Goal: Task Accomplishment & Management: Use online tool/utility

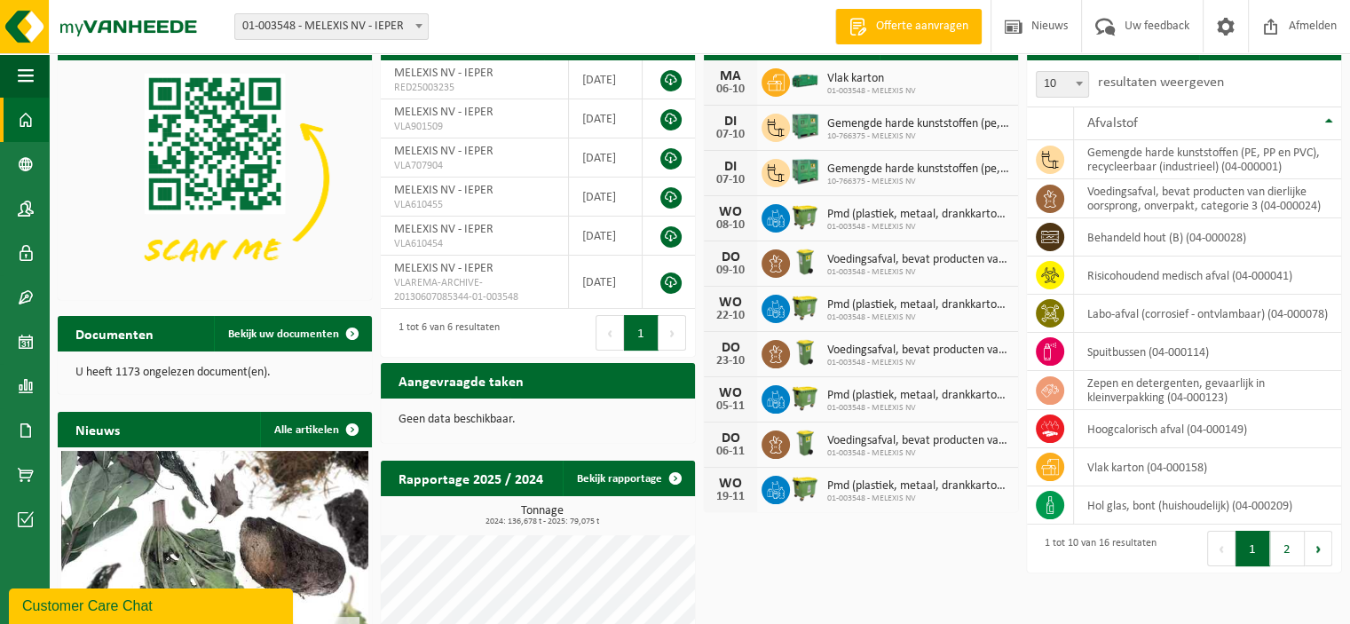
scroll to position [85, 0]
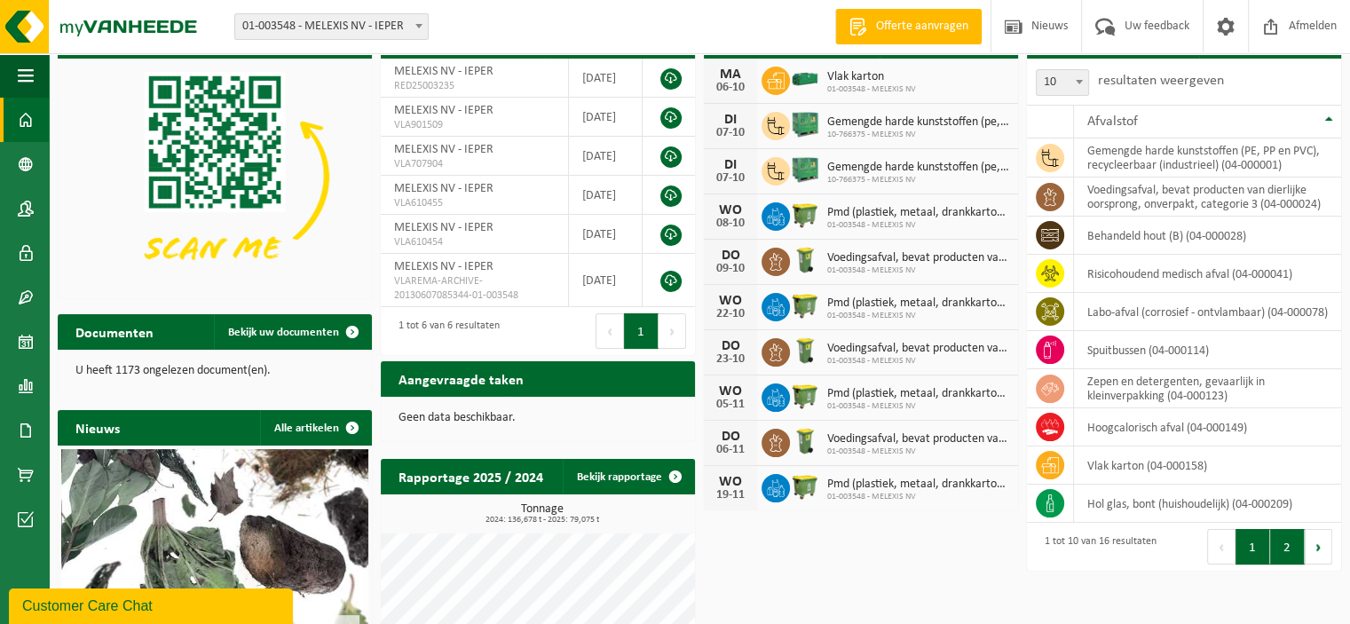
click at [1282, 549] on button "2" at bounding box center [1287, 546] width 35 height 35
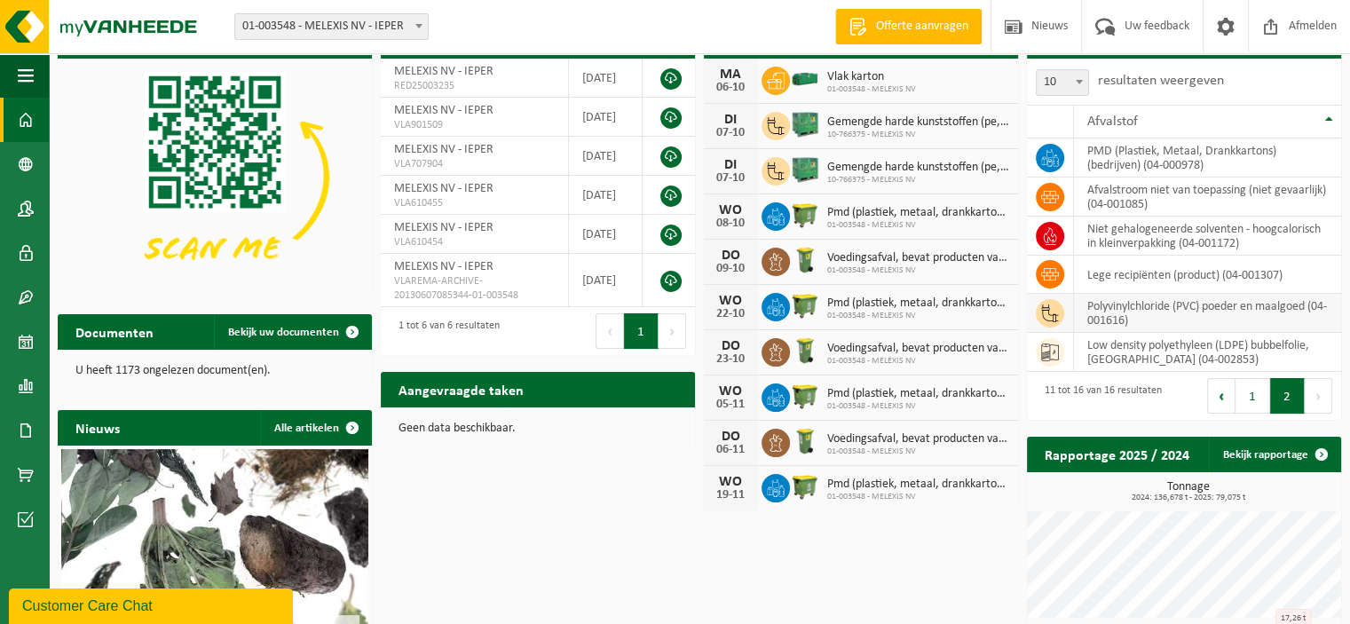
click at [1136, 301] on td "polyvinylchloride (PVC) poeder en maalgoed (04-001616)" at bounding box center [1207, 313] width 267 height 39
click at [1114, 308] on td "polyvinylchloride (PVC) poeder en maalgoed (04-001616)" at bounding box center [1207, 313] width 267 height 39
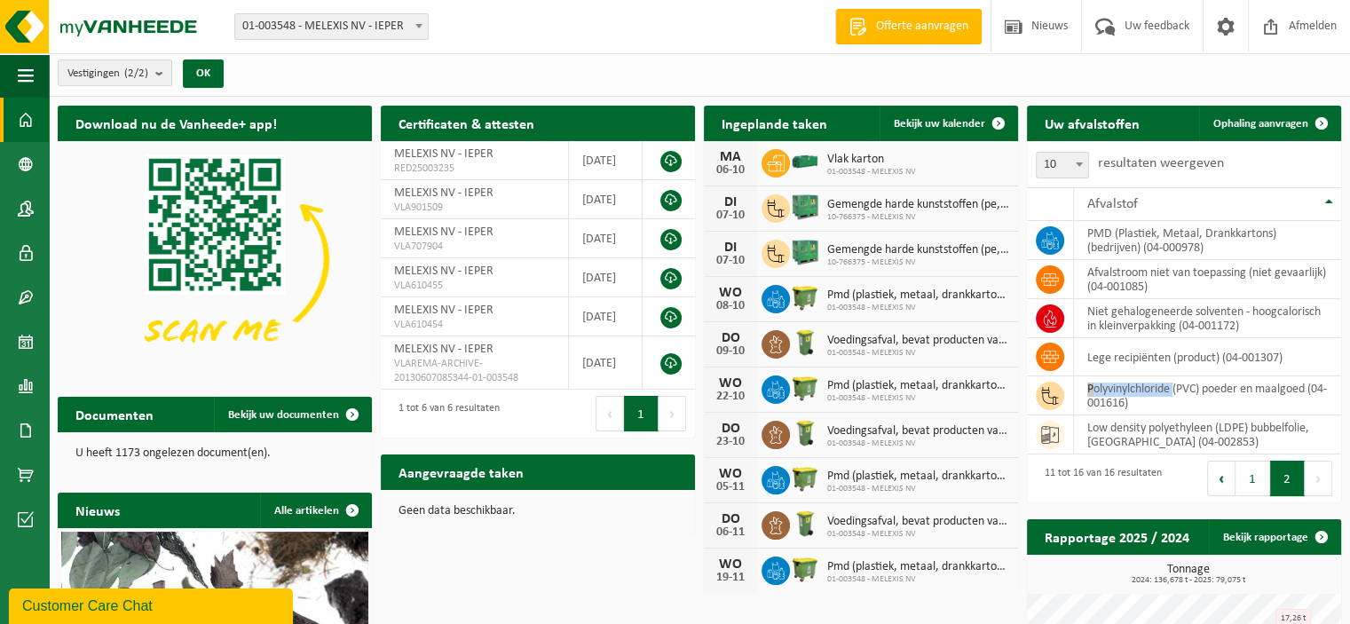
scroll to position [0, 0]
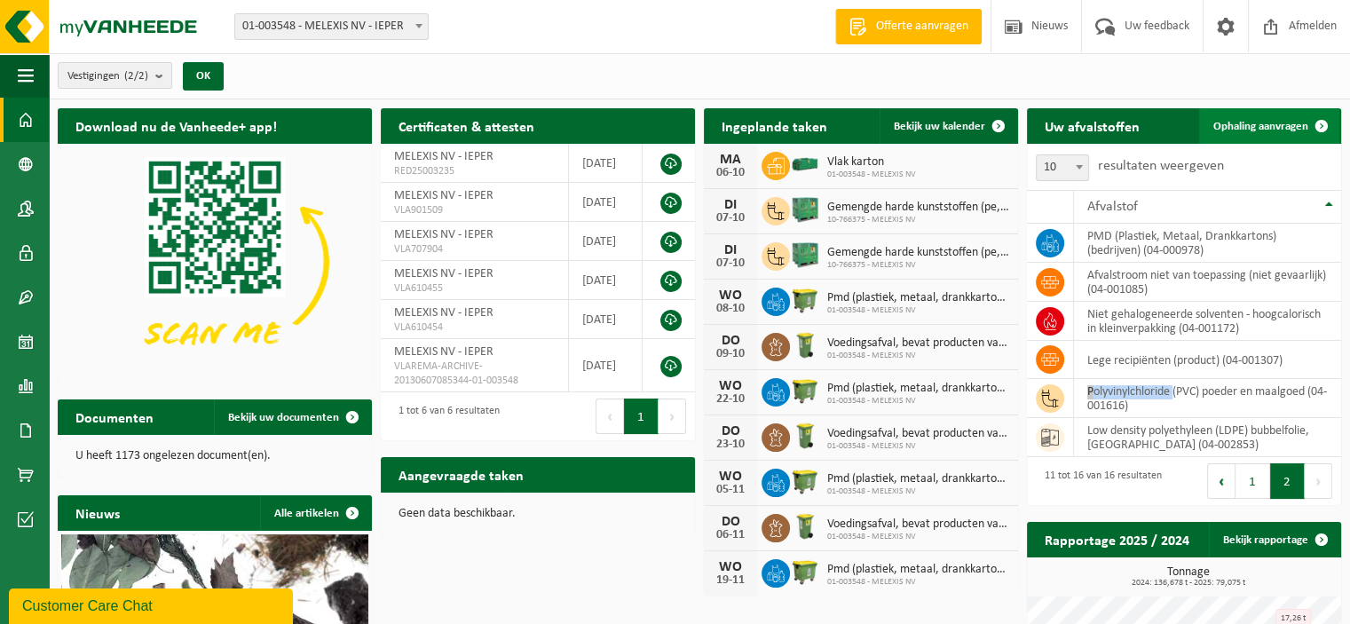
click at [1242, 130] on span "Ophaling aanvragen" at bounding box center [1260, 127] width 95 height 12
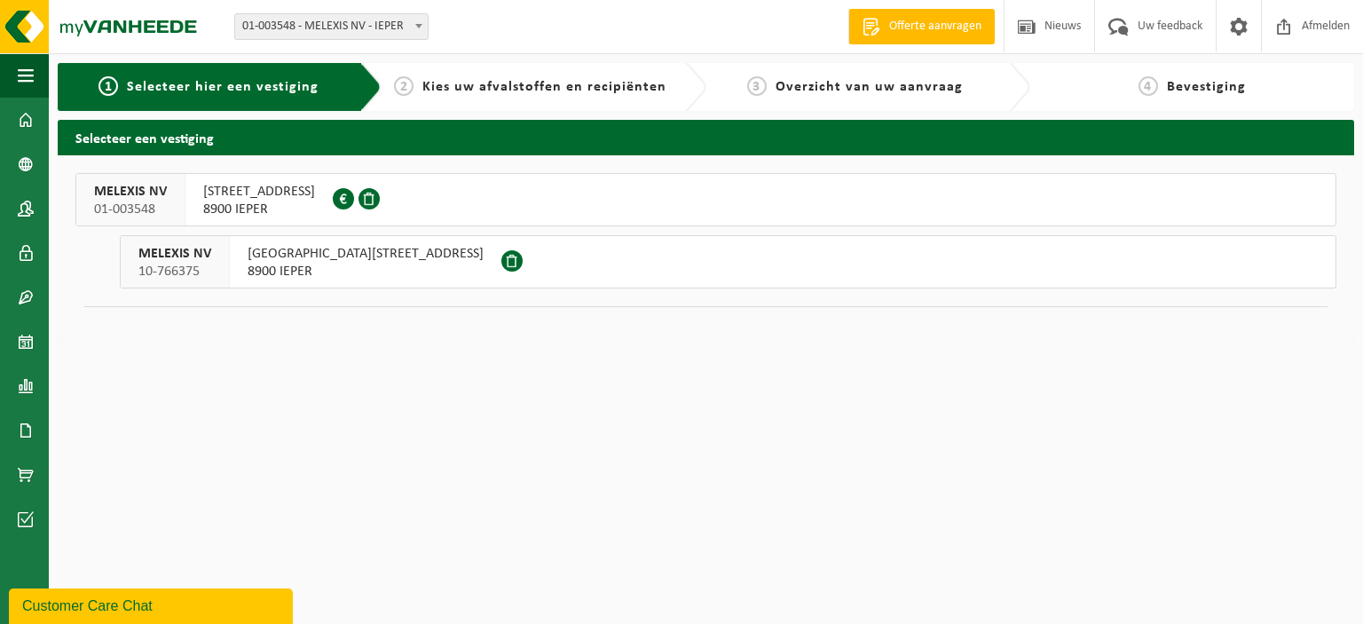
click at [246, 203] on span "8900 IEPER" at bounding box center [259, 210] width 112 height 18
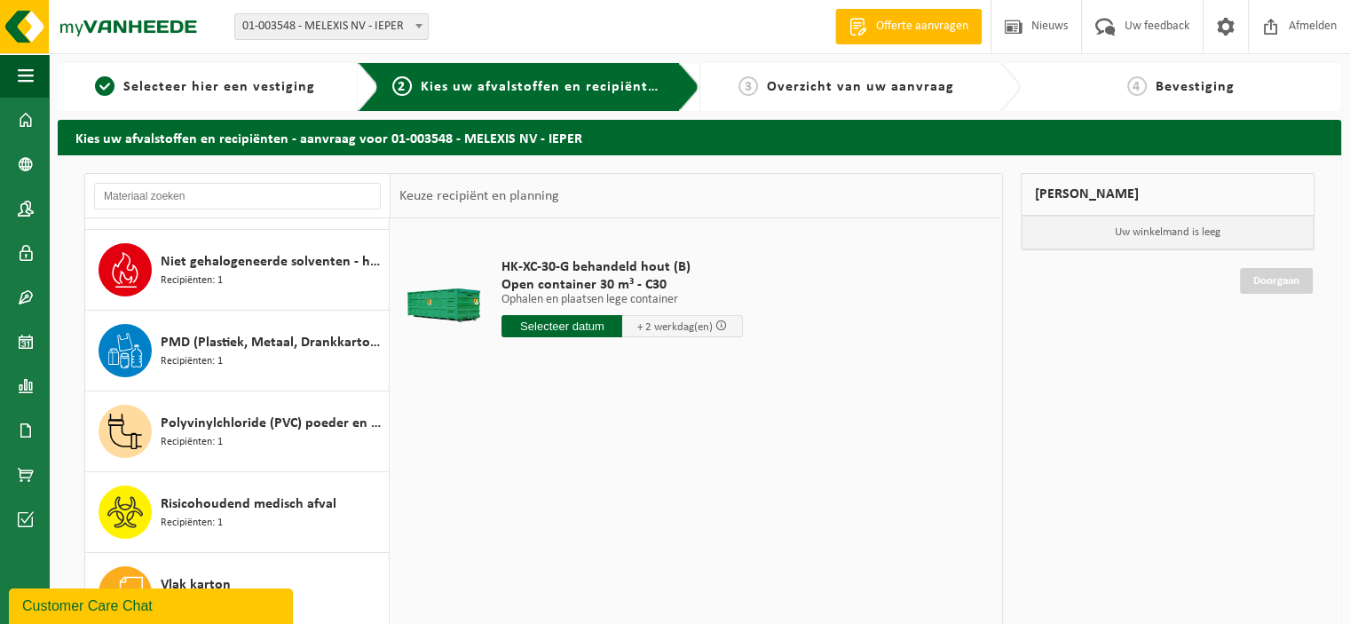
scroll to position [433, 0]
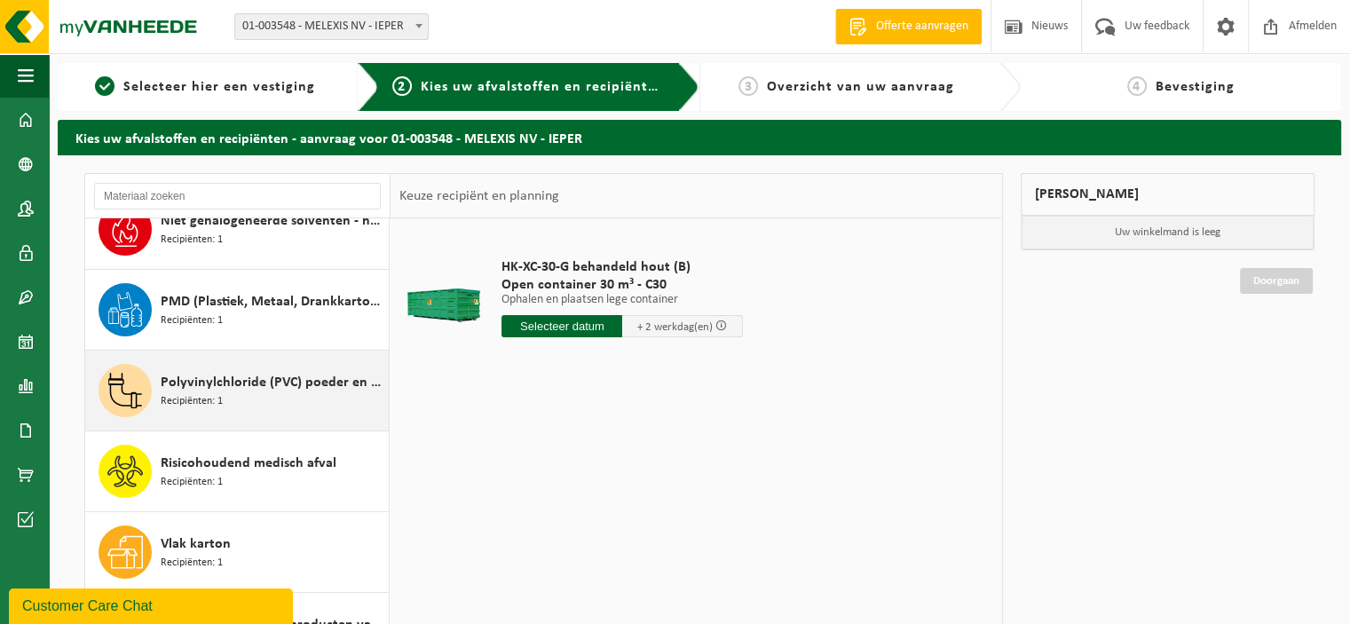
click at [202, 380] on span "Polyvinylchloride (PVC) poeder en maalgoed" at bounding box center [273, 382] width 224 height 21
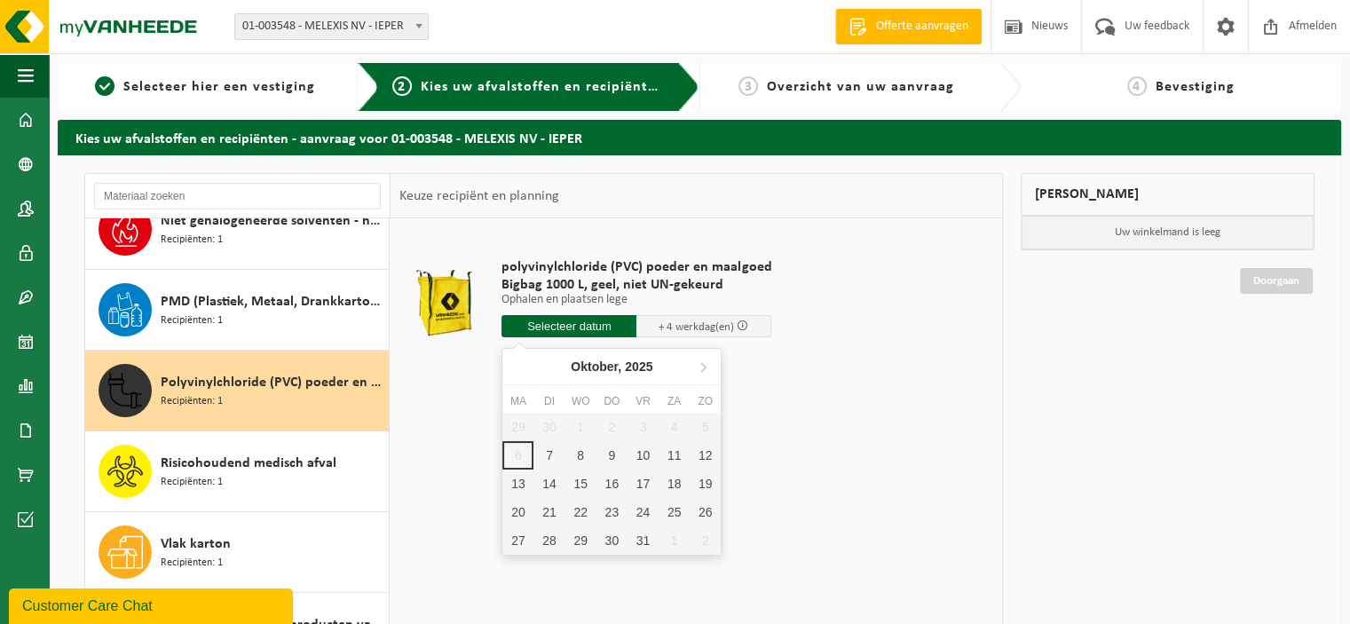
click at [586, 327] on input "text" at bounding box center [568, 326] width 135 height 22
click at [637, 453] on div "10" at bounding box center [642, 455] width 31 height 28
type input "Van [DATE]"
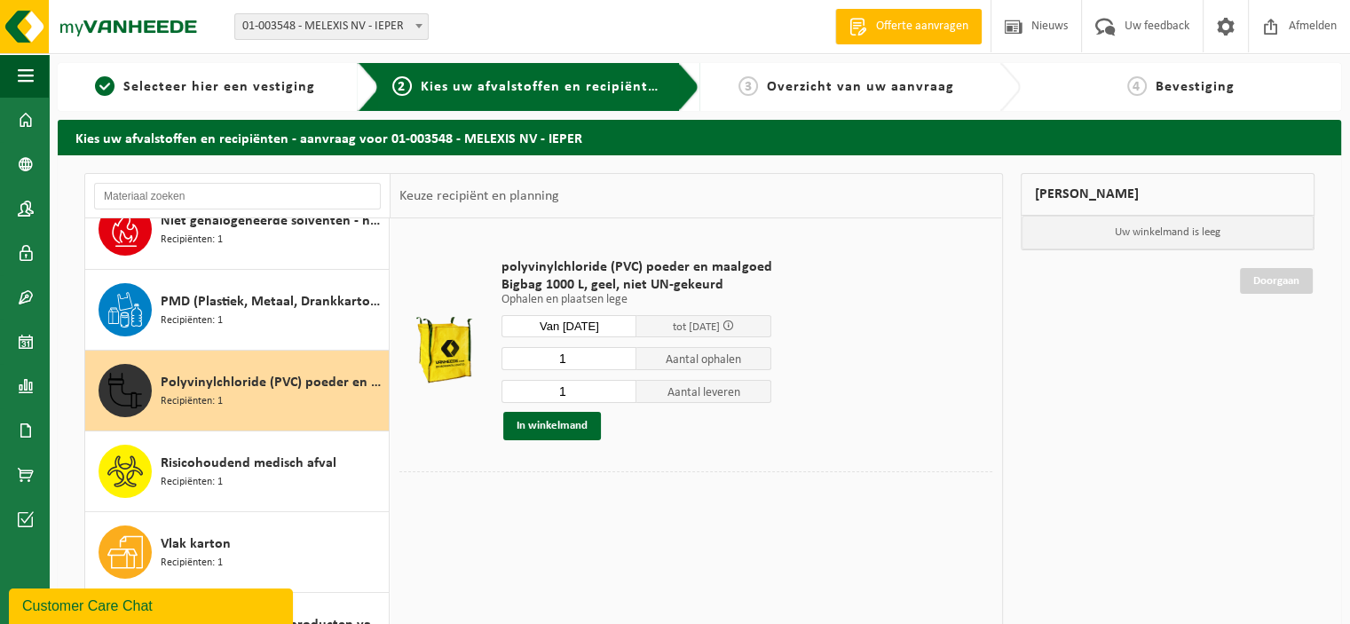
click at [566, 364] on input "1" at bounding box center [568, 358] width 135 height 23
drag, startPoint x: 566, startPoint y: 354, endPoint x: 527, endPoint y: 359, distance: 39.4
click at [527, 359] on input "1" at bounding box center [568, 358] width 135 height 23
type input "22"
click at [563, 391] on input "1" at bounding box center [568, 391] width 135 height 23
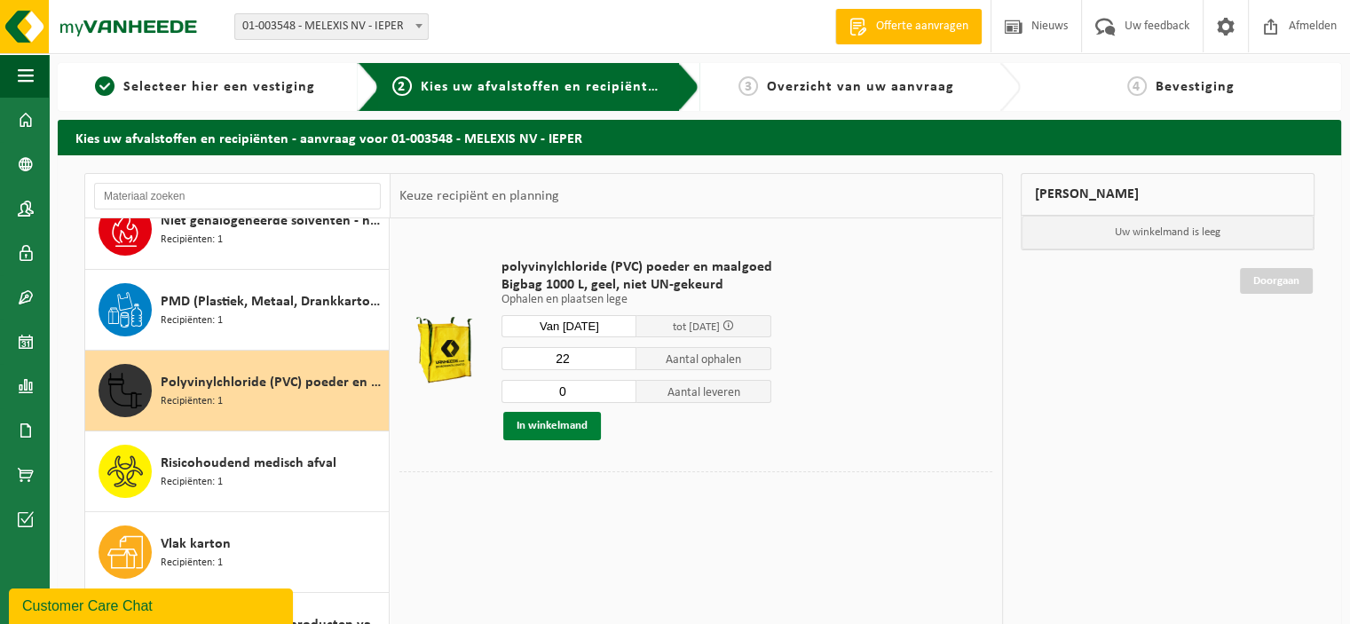
type input "0"
click at [559, 421] on button "In winkelmand" at bounding box center [552, 426] width 98 height 28
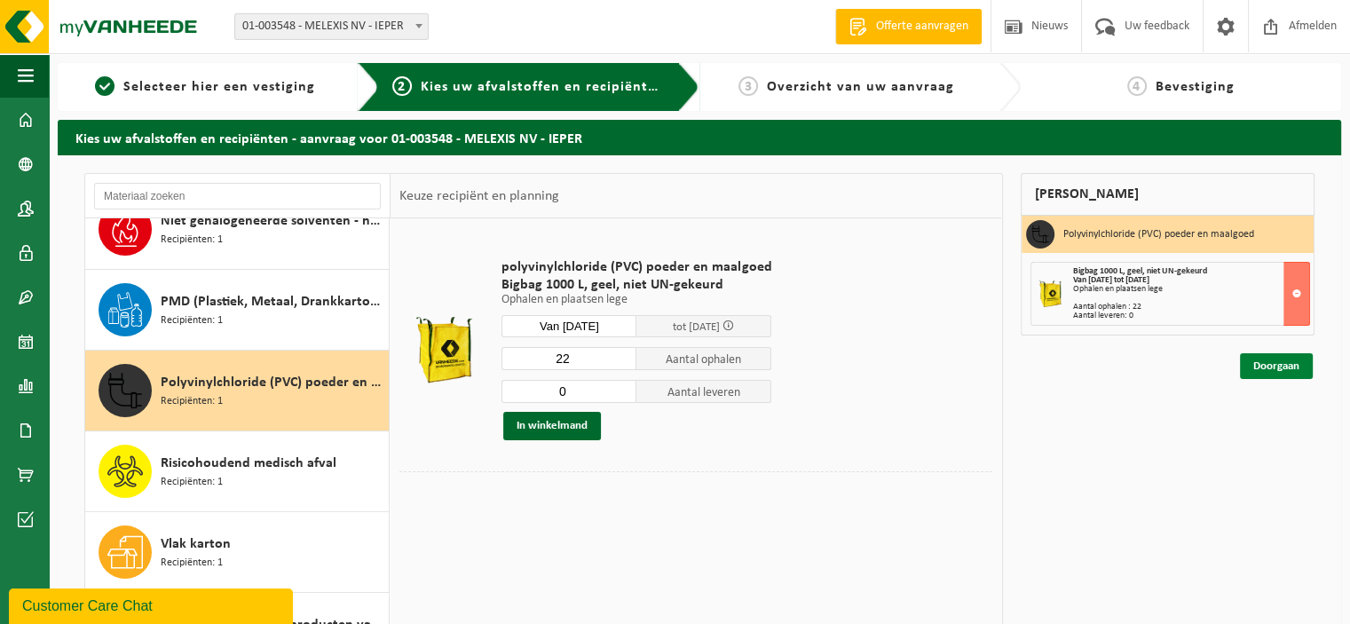
click at [1263, 361] on link "Doorgaan" at bounding box center [1276, 366] width 73 height 26
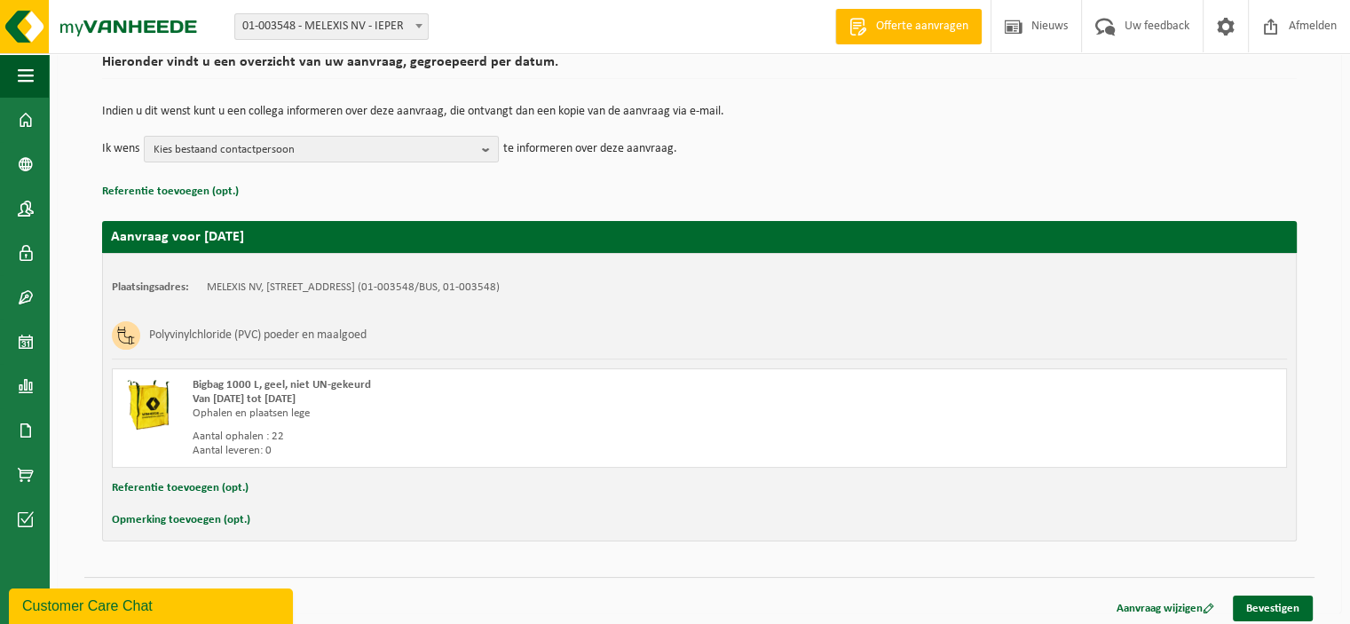
scroll to position [150, 0]
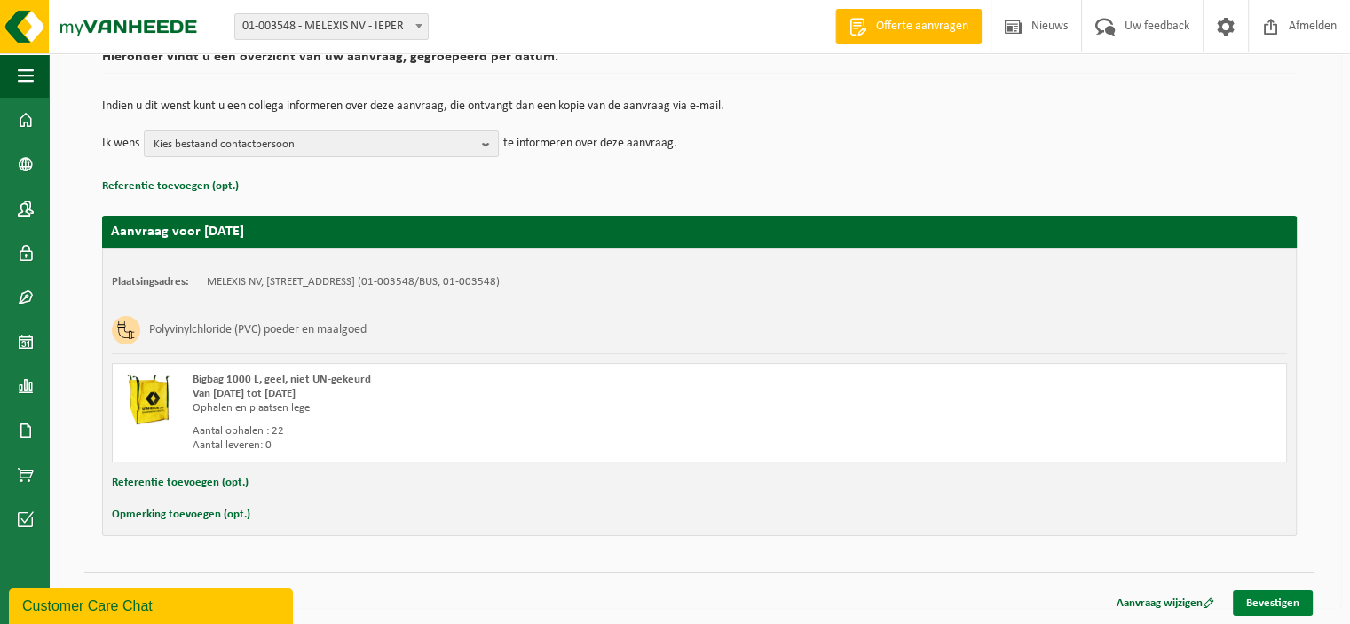
click at [1263, 603] on link "Bevestigen" at bounding box center [1272, 603] width 80 height 26
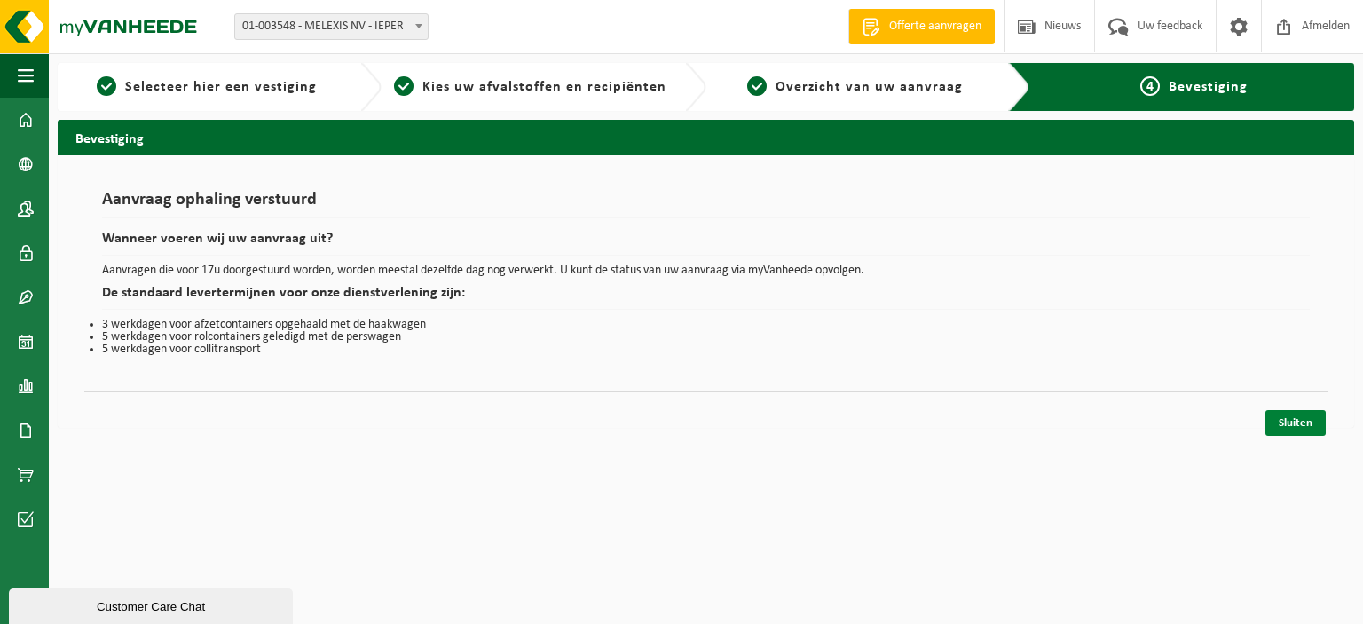
click at [1295, 421] on link "Sluiten" at bounding box center [1295, 423] width 60 height 26
